Goal: Navigation & Orientation: Find specific page/section

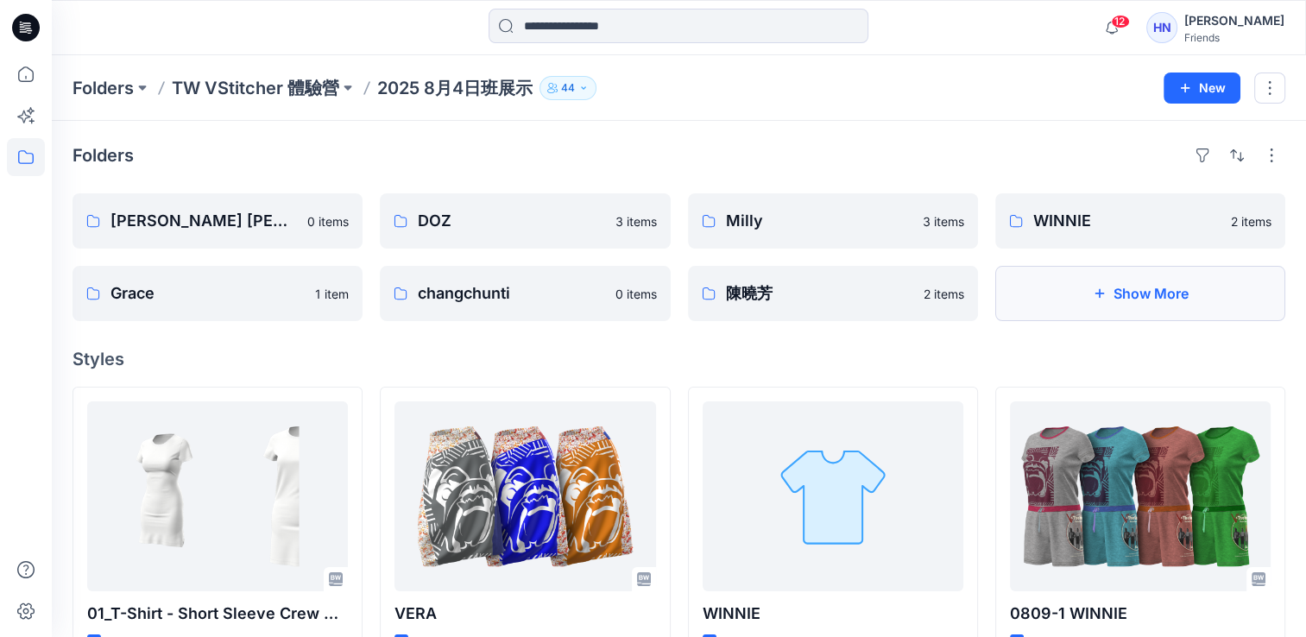
drag, startPoint x: 0, startPoint y: 0, endPoint x: 1118, endPoint y: 299, distance: 1157.9
click at [1118, 299] on button "Show More" at bounding box center [1140, 293] width 290 height 55
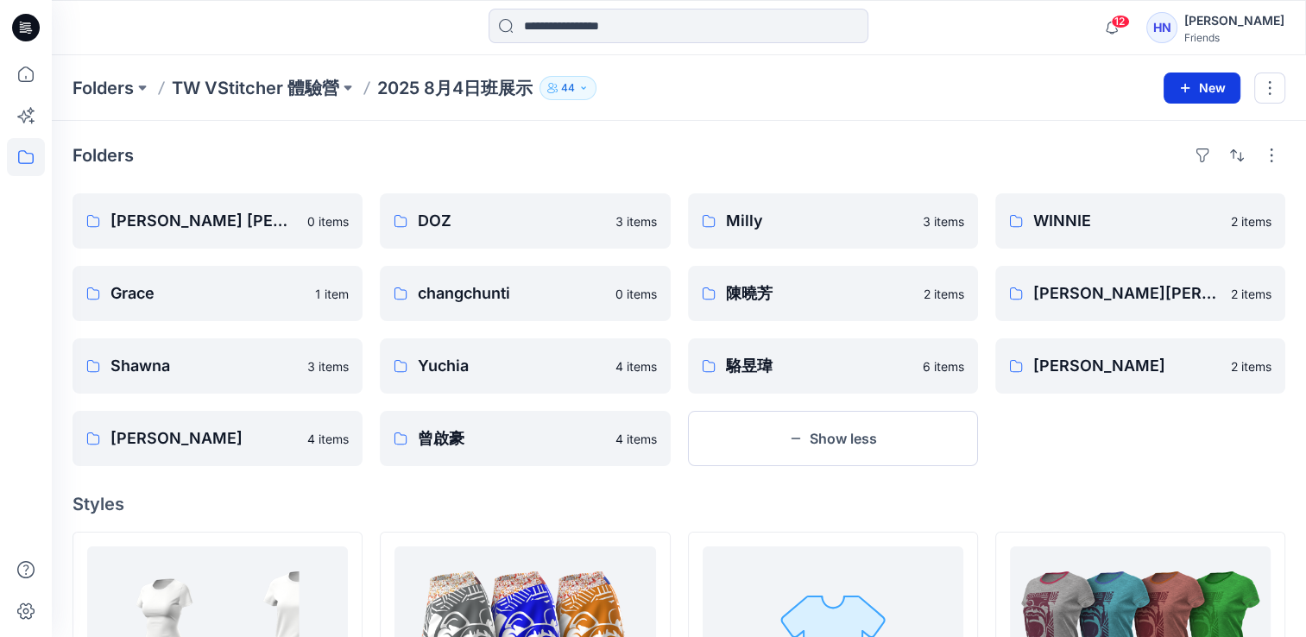
click at [1216, 98] on button "New" at bounding box center [1201, 87] width 77 height 31
click at [1197, 162] on button "New Folder" at bounding box center [1162, 164] width 148 height 32
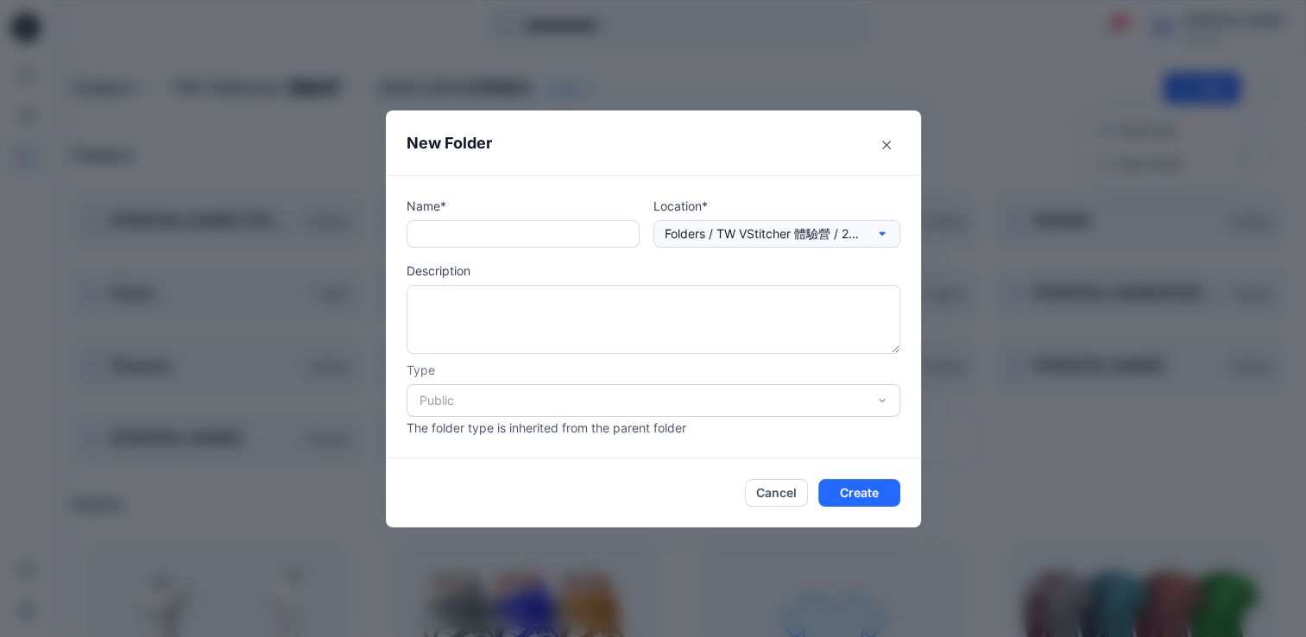
click at [887, 230] on icon "button" at bounding box center [882, 234] width 14 height 14
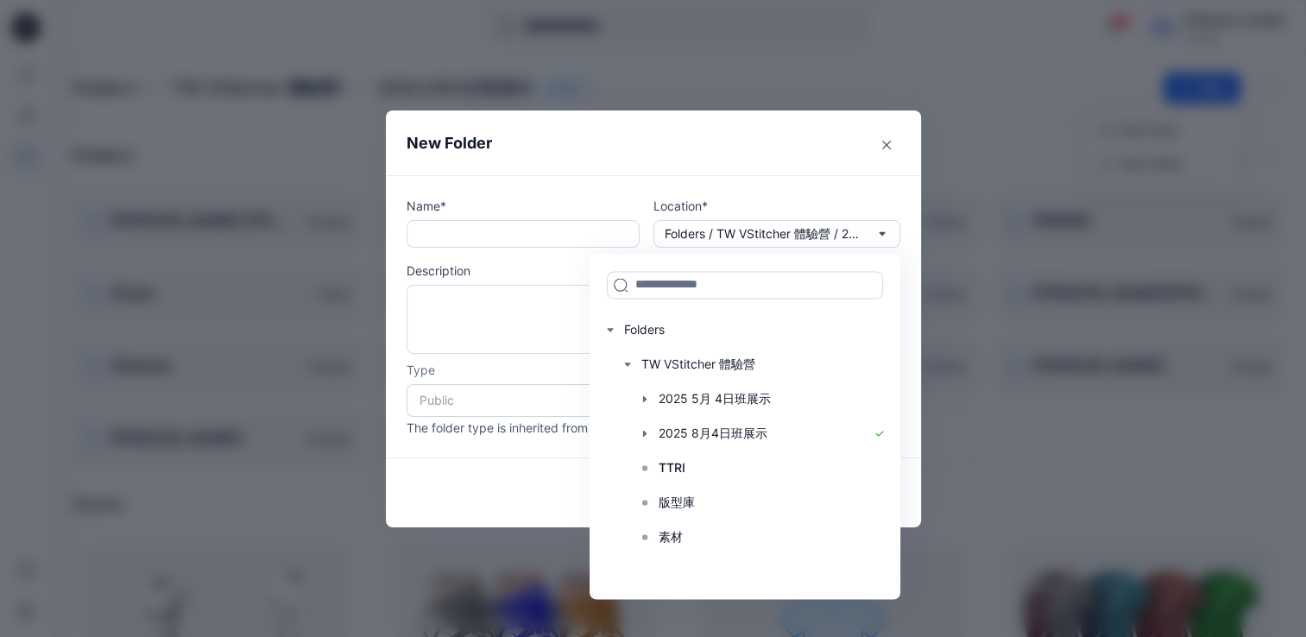
click at [561, 485] on div "Cancel Create" at bounding box center [653, 493] width 494 height 28
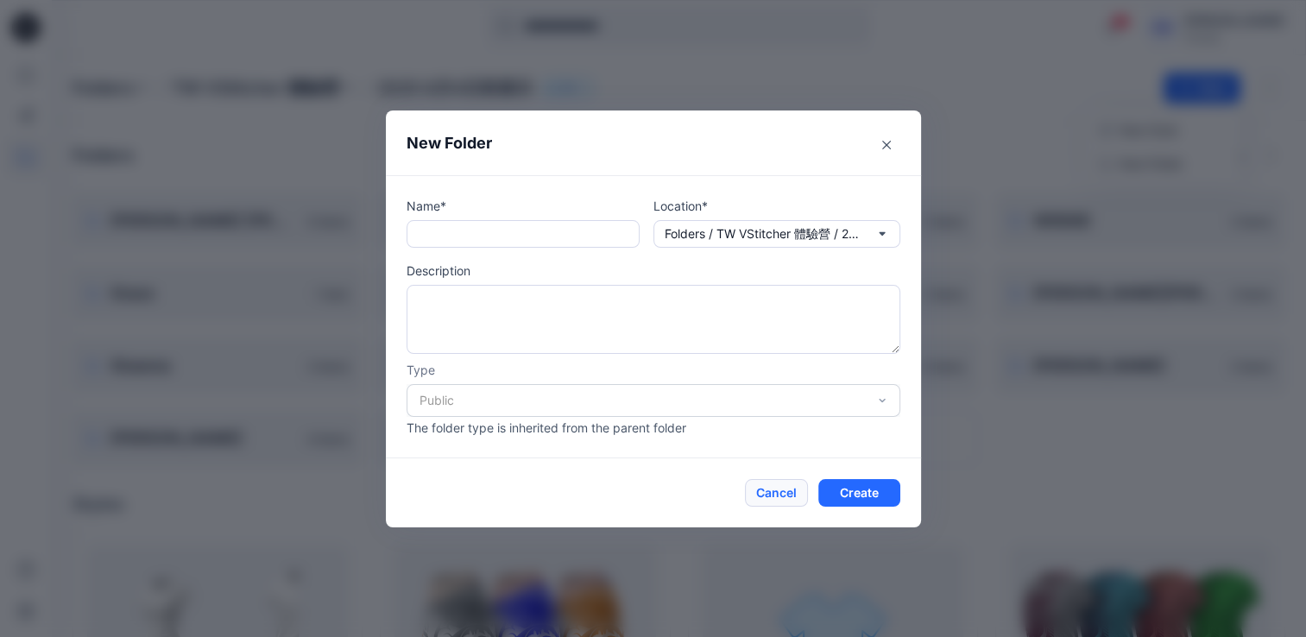
click at [797, 494] on button "Cancel" at bounding box center [776, 493] width 63 height 28
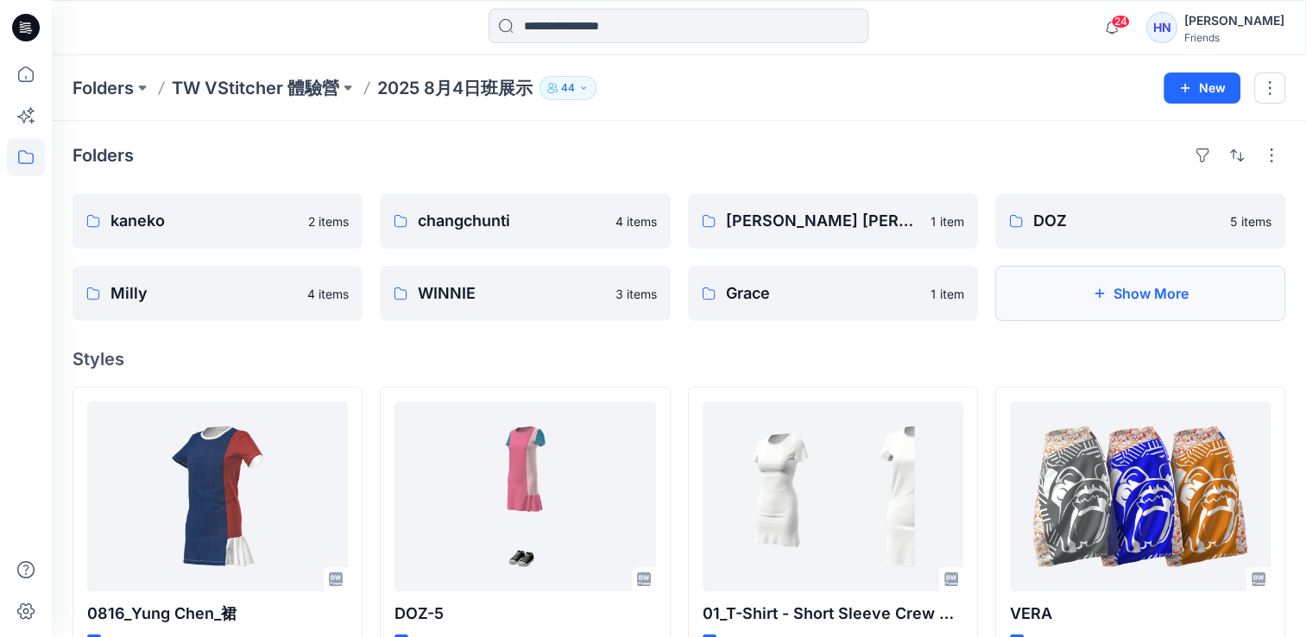
click at [1139, 300] on button "Show More" at bounding box center [1140, 293] width 290 height 55
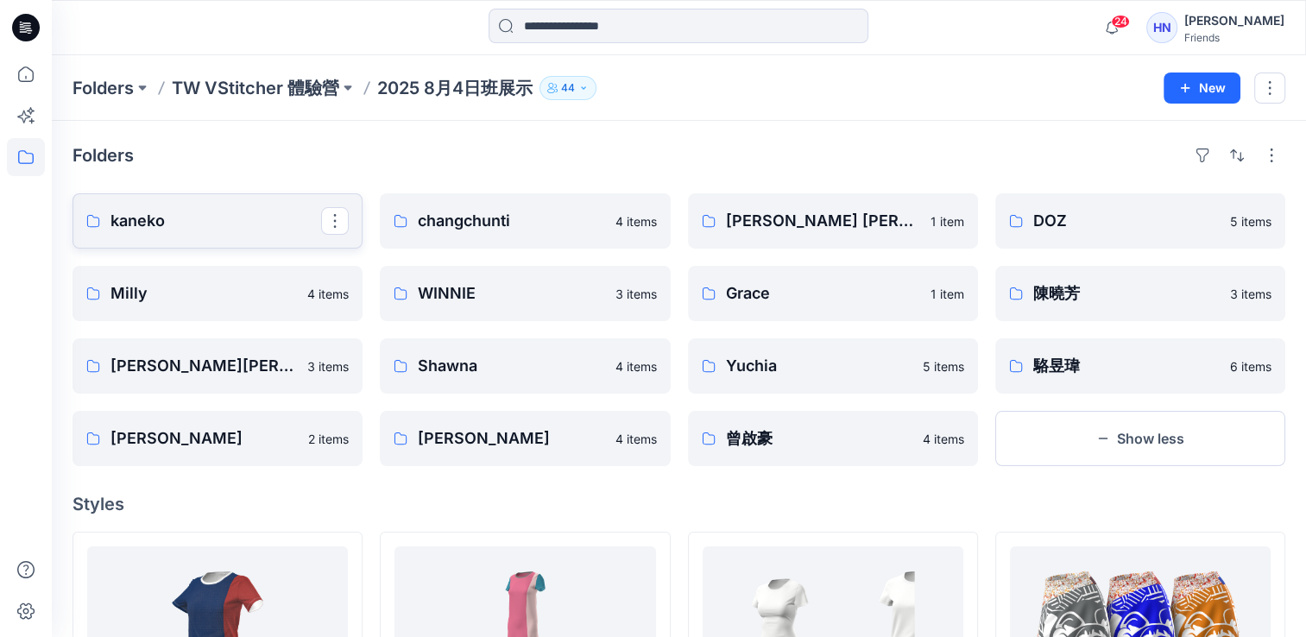
click at [236, 223] on p "kaneko" at bounding box center [215, 221] width 211 height 24
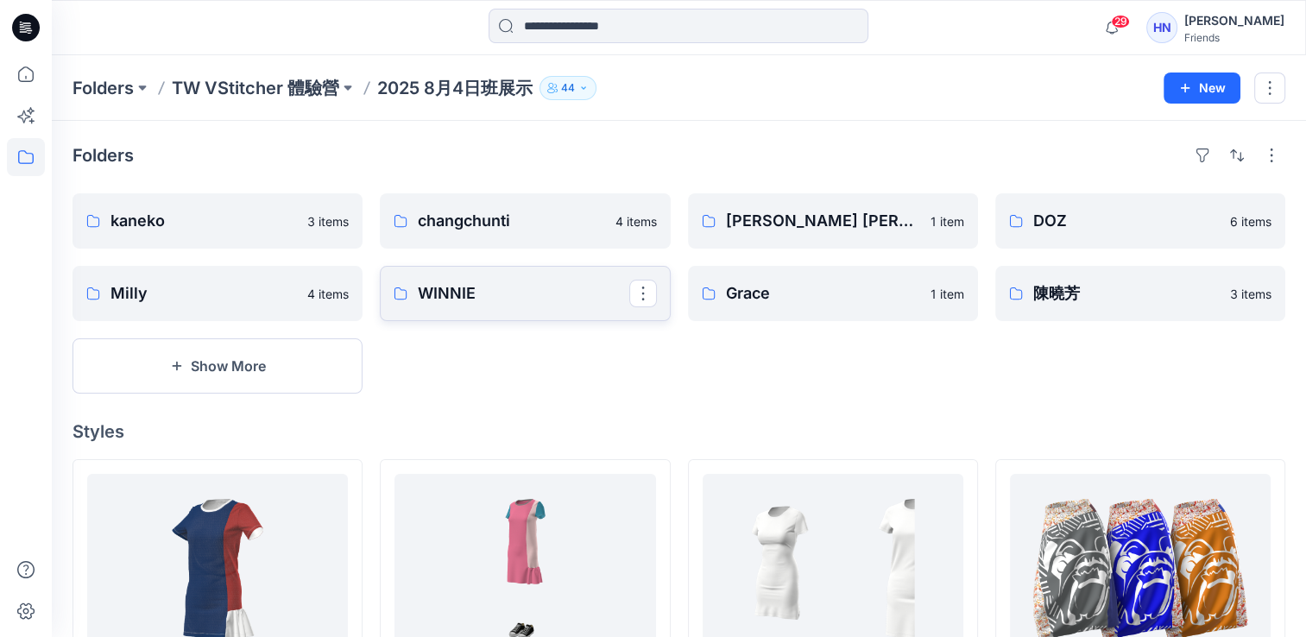
click at [469, 295] on p "WINNIE" at bounding box center [523, 293] width 211 height 24
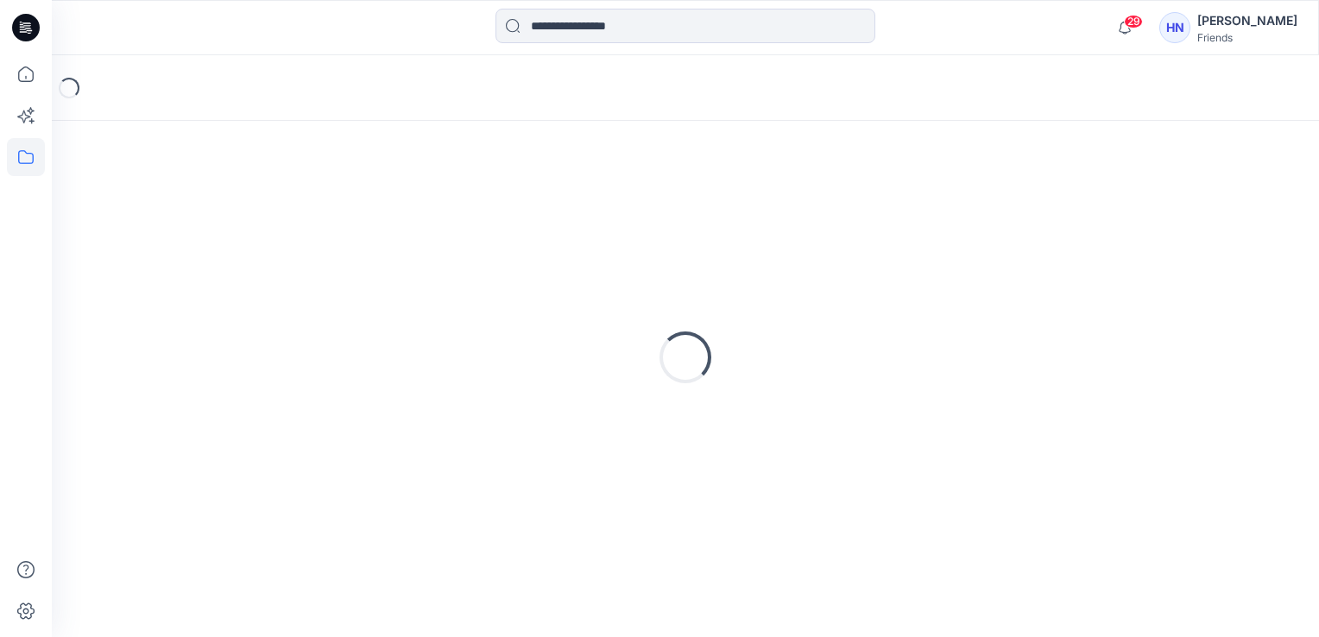
click at [469, 295] on div "Loading..." at bounding box center [684, 358] width 1225 height 432
